Goal: Transaction & Acquisition: Purchase product/service

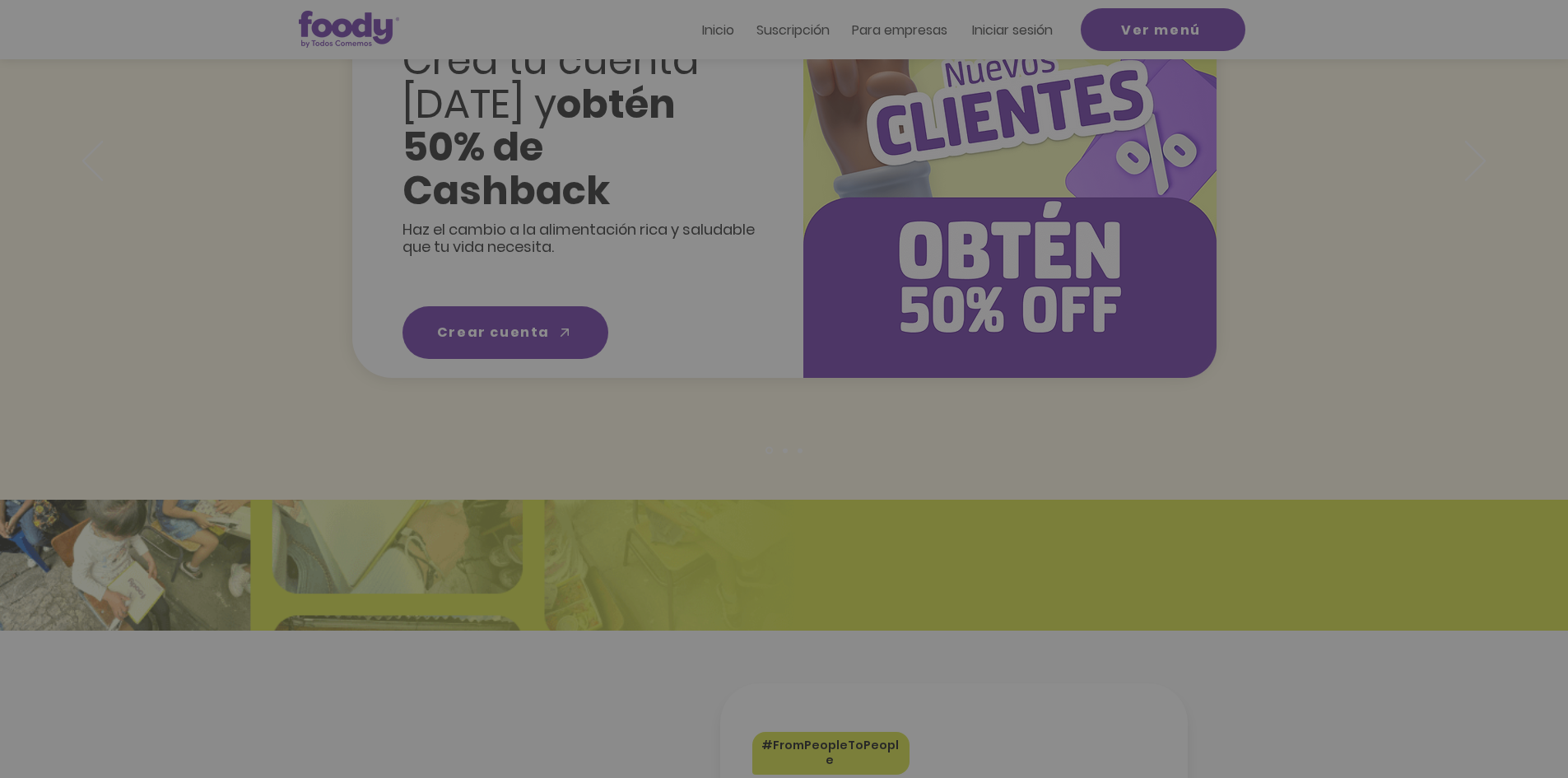
click at [941, 248] on icon "Volver al sitio" at bounding box center [936, 247] width 13 height 13
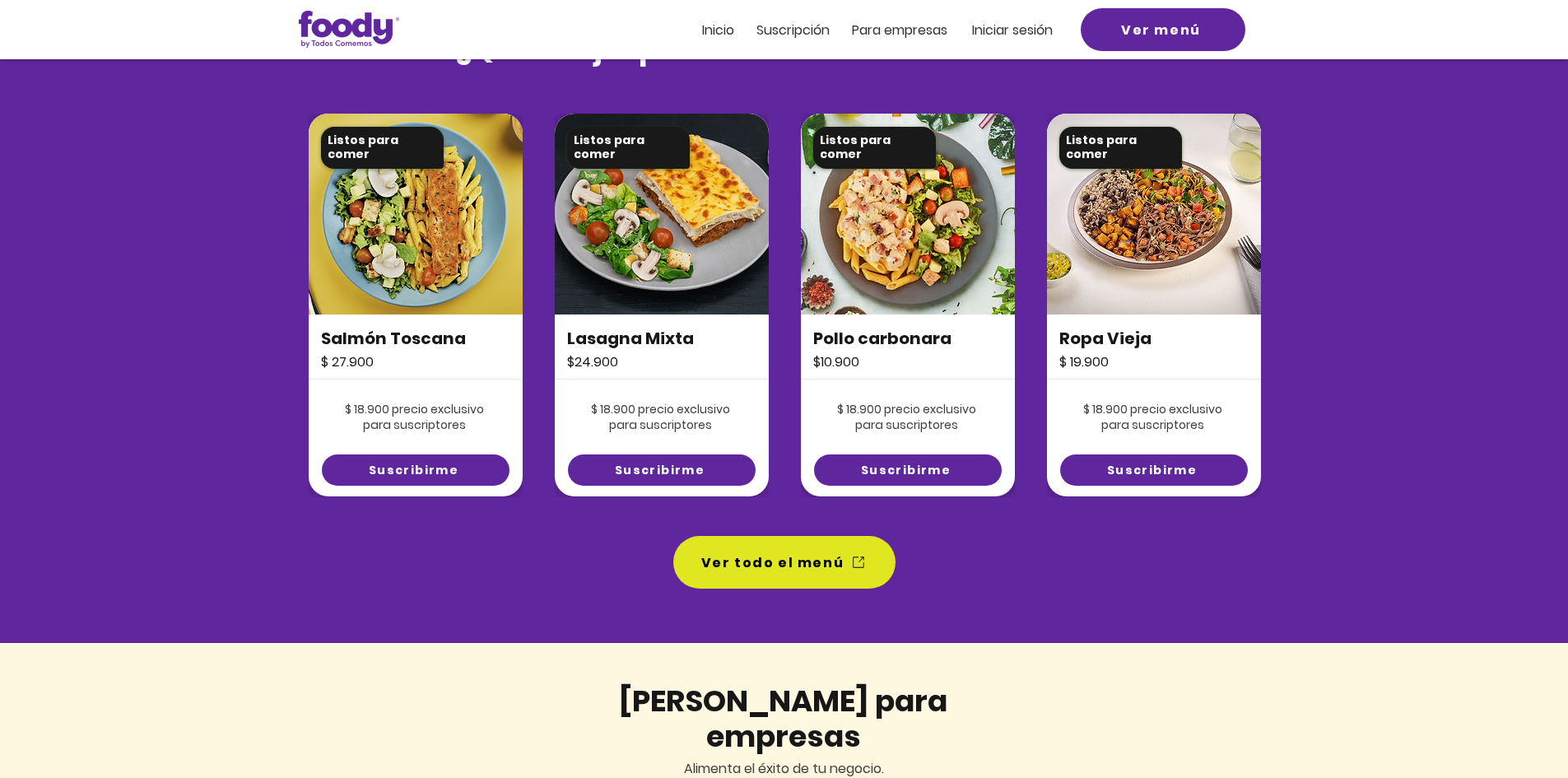
scroll to position [1095, 0]
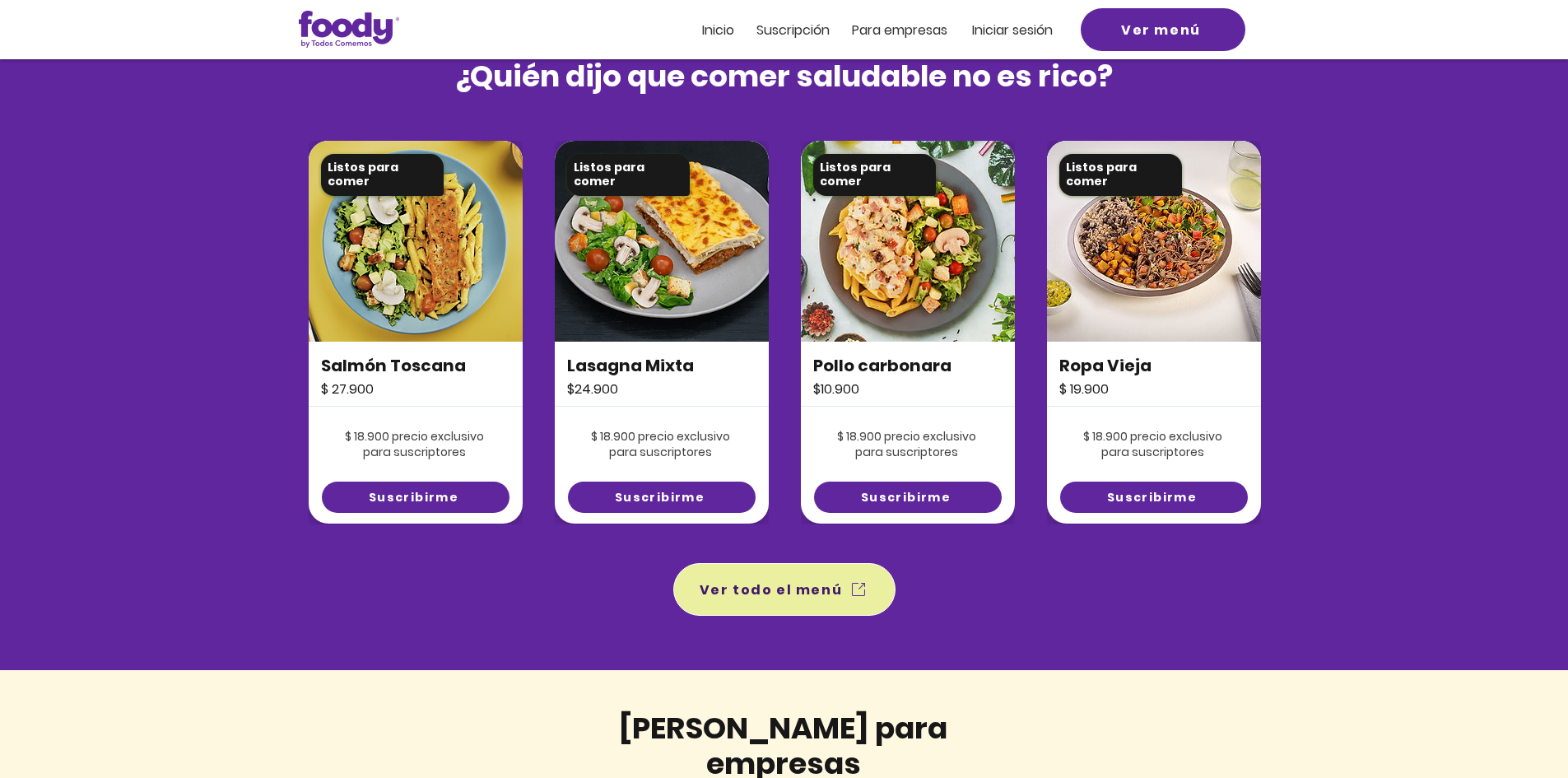
click at [817, 587] on span "Ver todo el menú" at bounding box center [771, 589] width 144 height 21
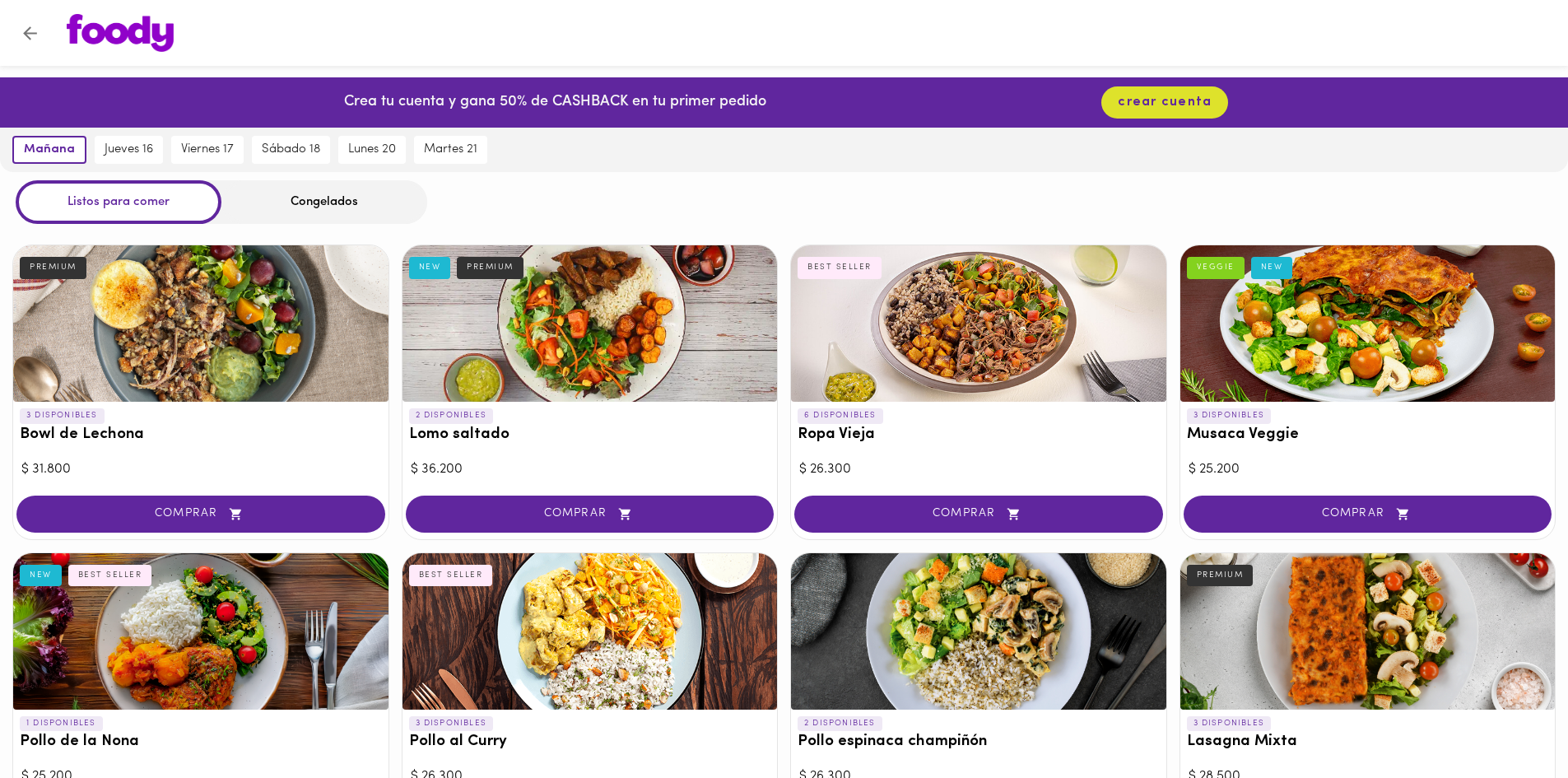
click at [341, 205] on div "Congelados" at bounding box center [324, 201] width 206 height 44
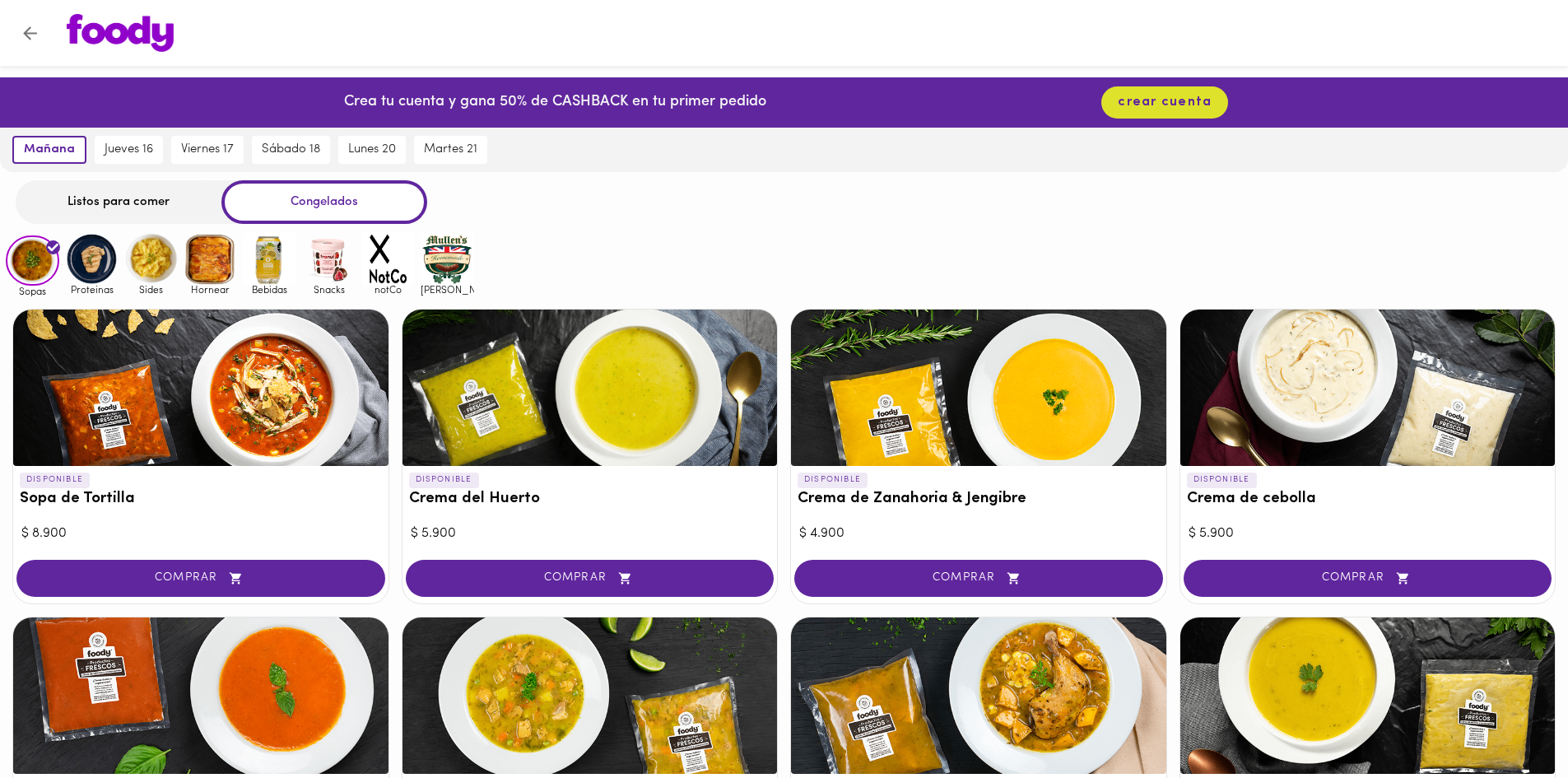
click at [96, 264] on img at bounding box center [92, 259] width 54 height 54
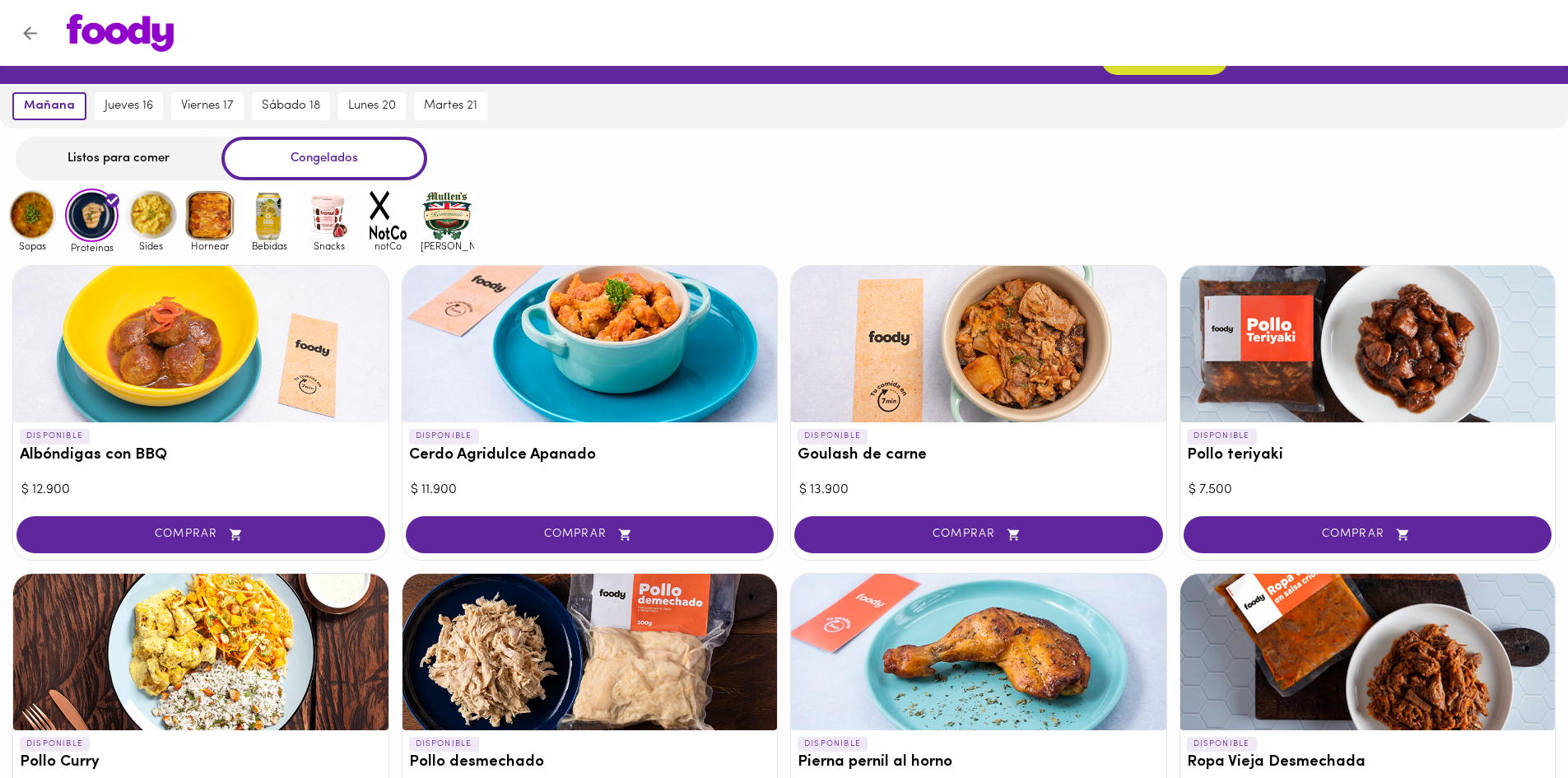
scroll to position [39, 0]
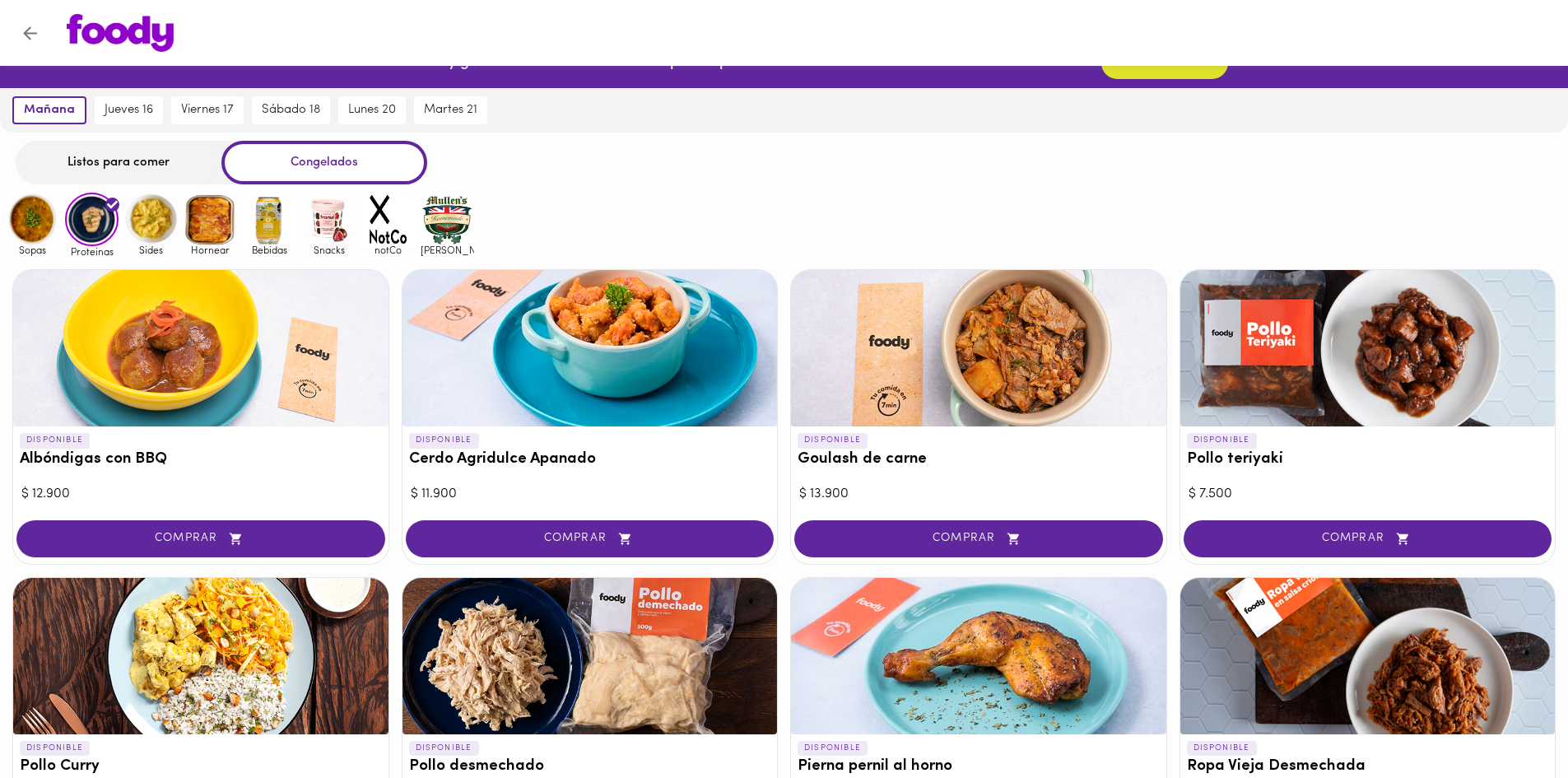
click at [21, 222] on img at bounding box center [32, 219] width 54 height 54
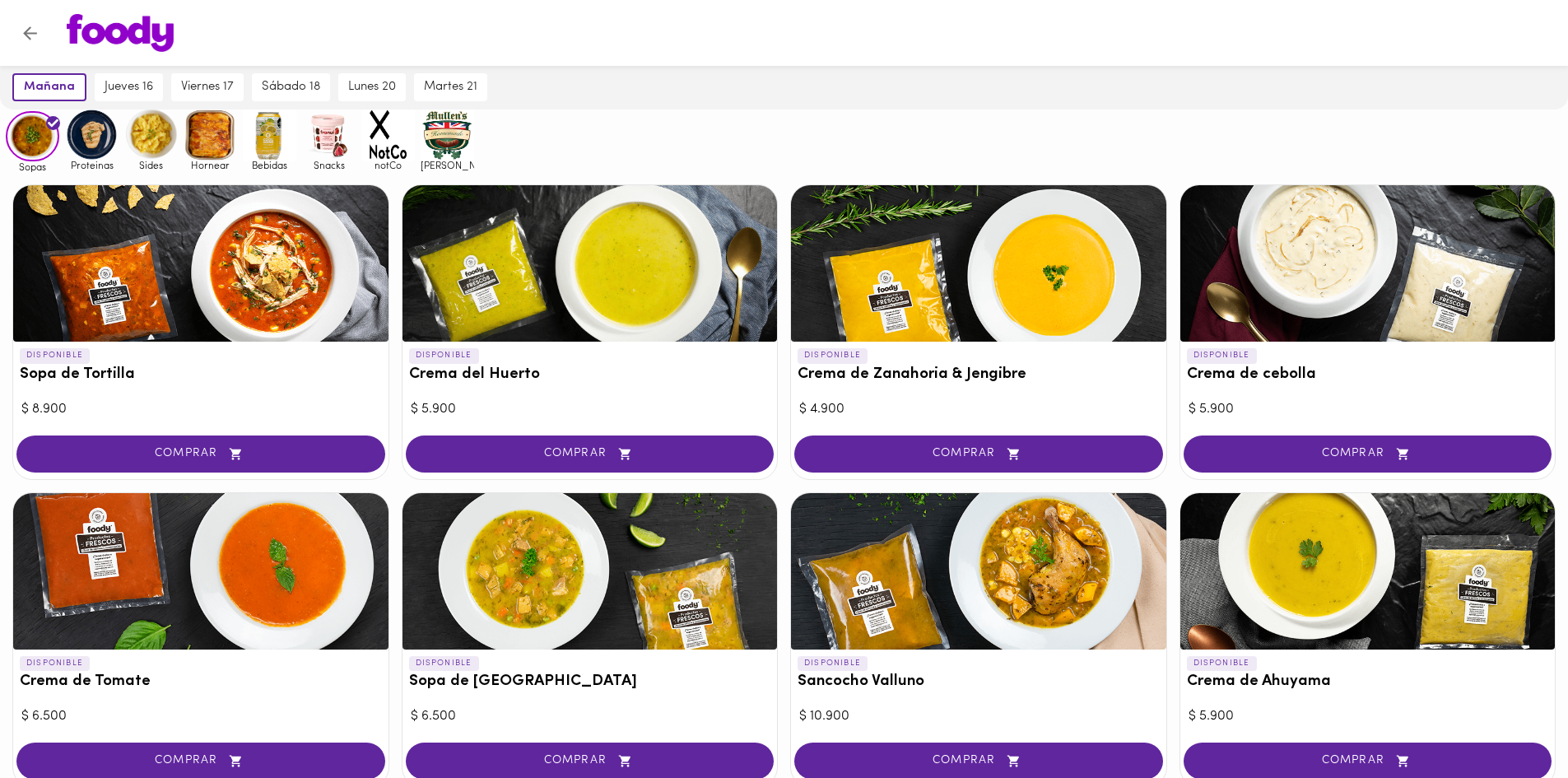
scroll to position [128, 0]
